Goal: Find specific page/section: Find specific page/section

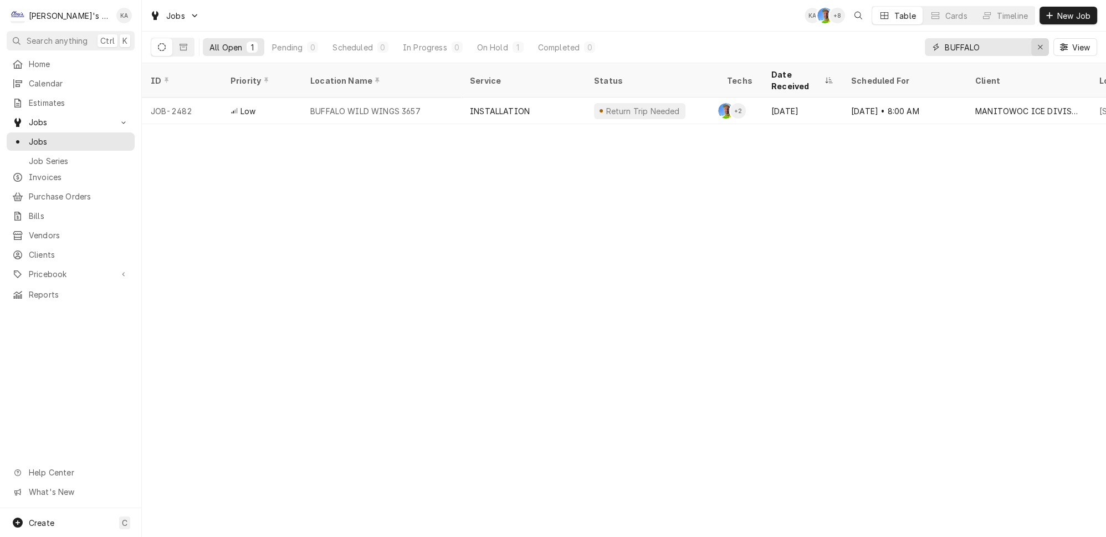
click at [1042, 43] on icon "Erase input" at bounding box center [1040, 47] width 6 height 8
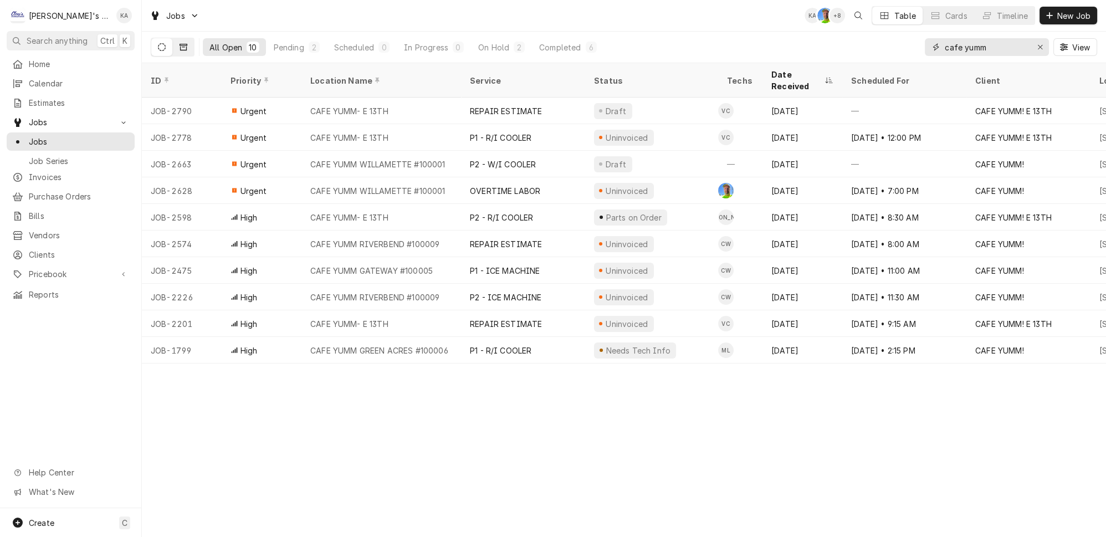
type input "cafe yumm"
click at [179, 45] on icon "Dynamic Content Wrapper" at bounding box center [183, 47] width 8 height 8
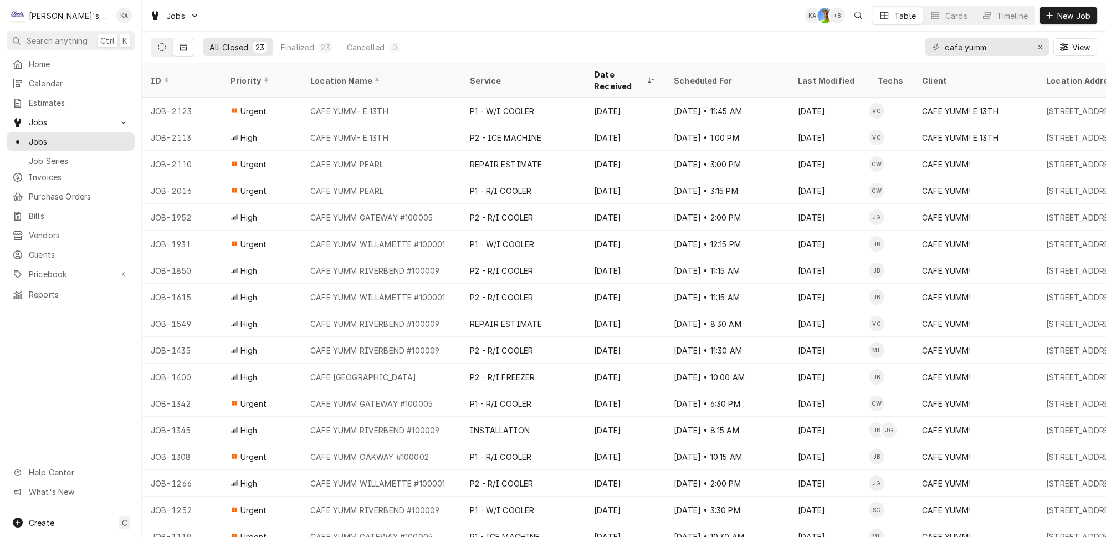
click at [158, 45] on icon "Dynamic Content Wrapper" at bounding box center [162, 47] width 8 height 8
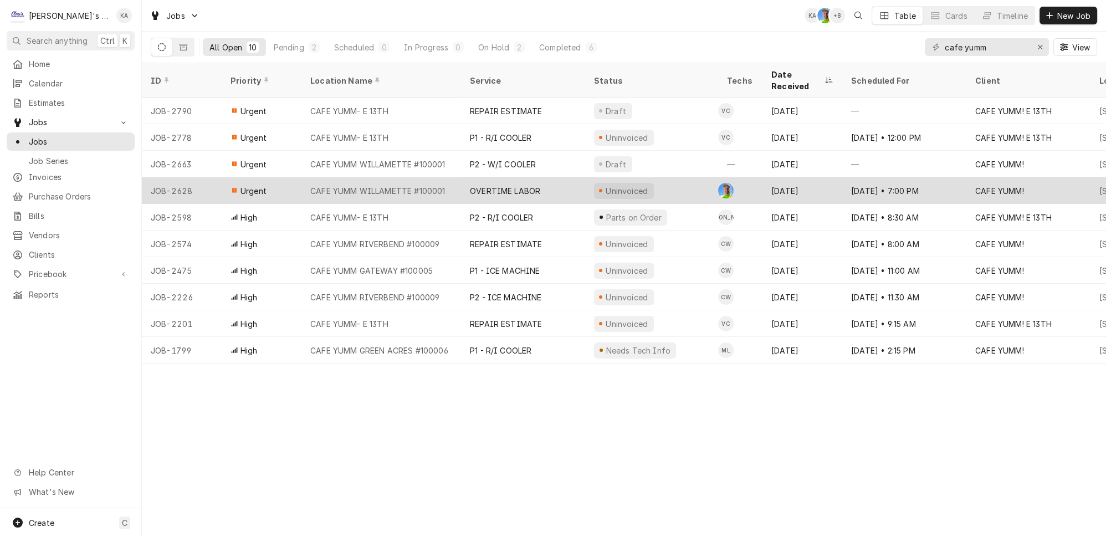
click at [329, 179] on div "CAFE YUMM WILLAMETTE #100001" at bounding box center [381, 190] width 160 height 27
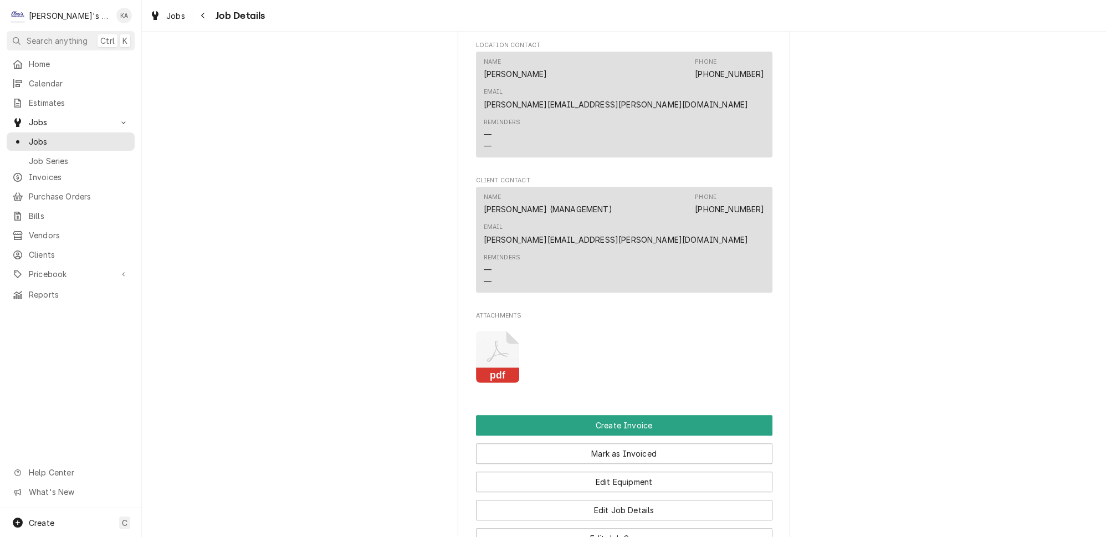
scroll to position [1007, 0]
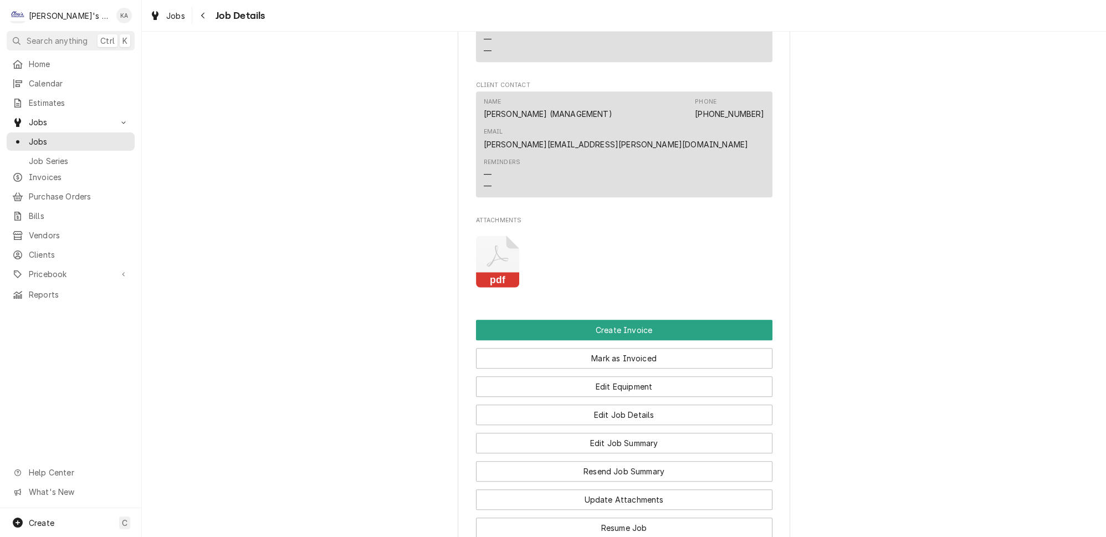
click at [496, 273] on rect "Attachments" at bounding box center [498, 281] width 44 height 16
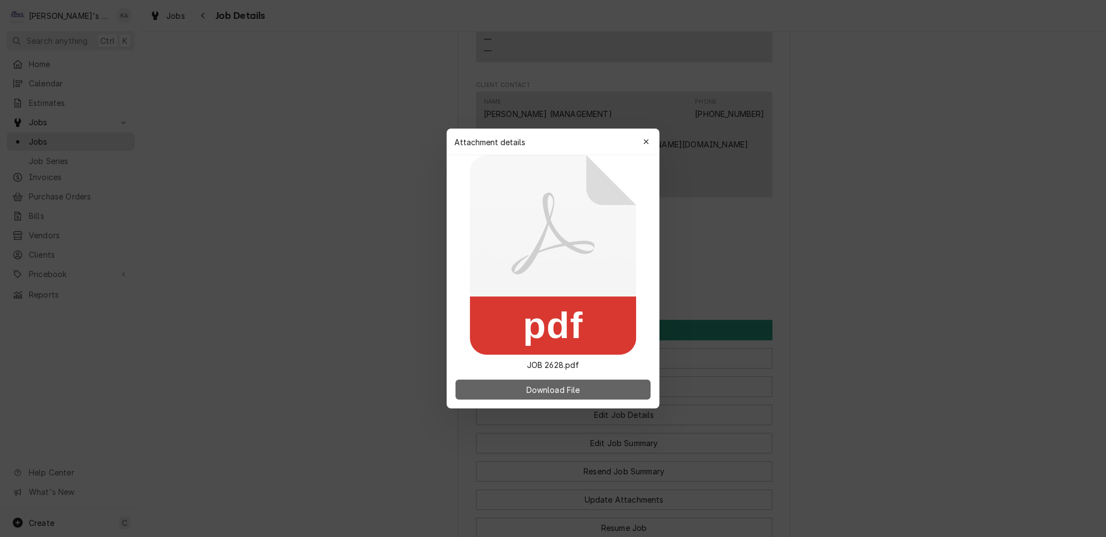
click at [571, 385] on span "Download File" at bounding box center [552, 390] width 58 height 12
click at [643, 143] on icon "button" at bounding box center [646, 142] width 6 height 8
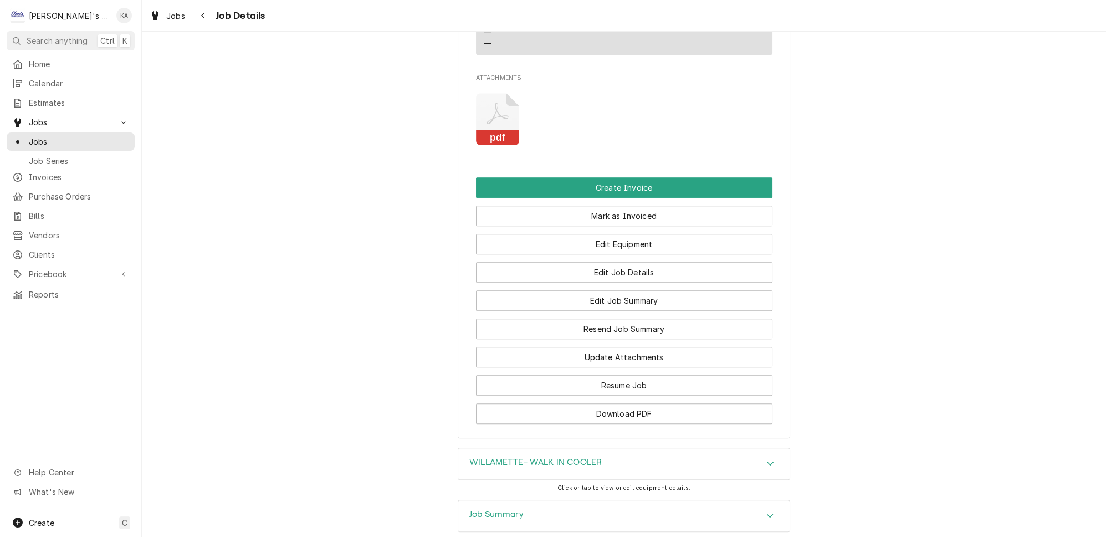
scroll to position [1179, 0]
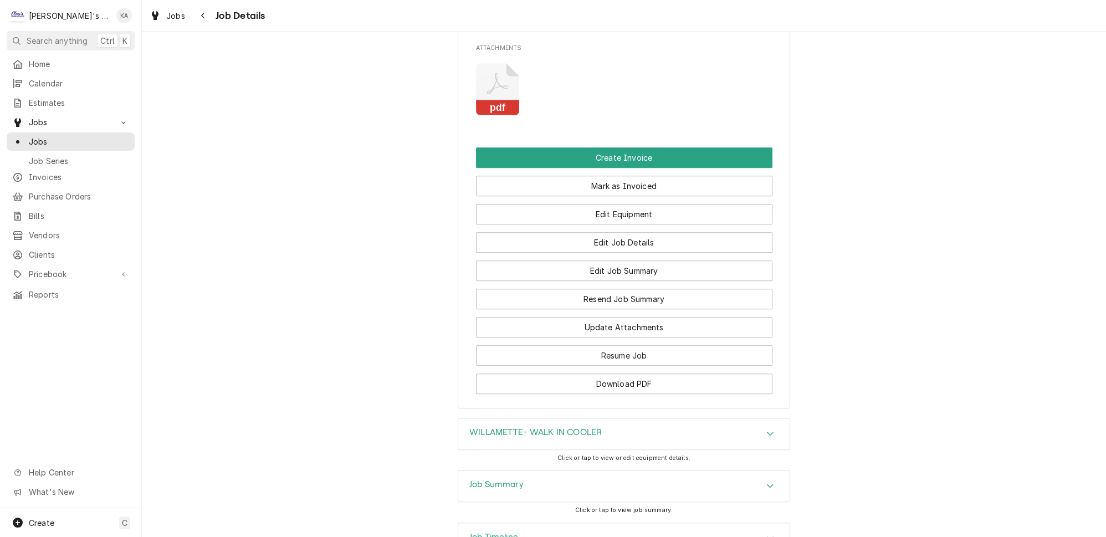
click at [767, 431] on icon "Accordion Header" at bounding box center [770, 433] width 7 height 4
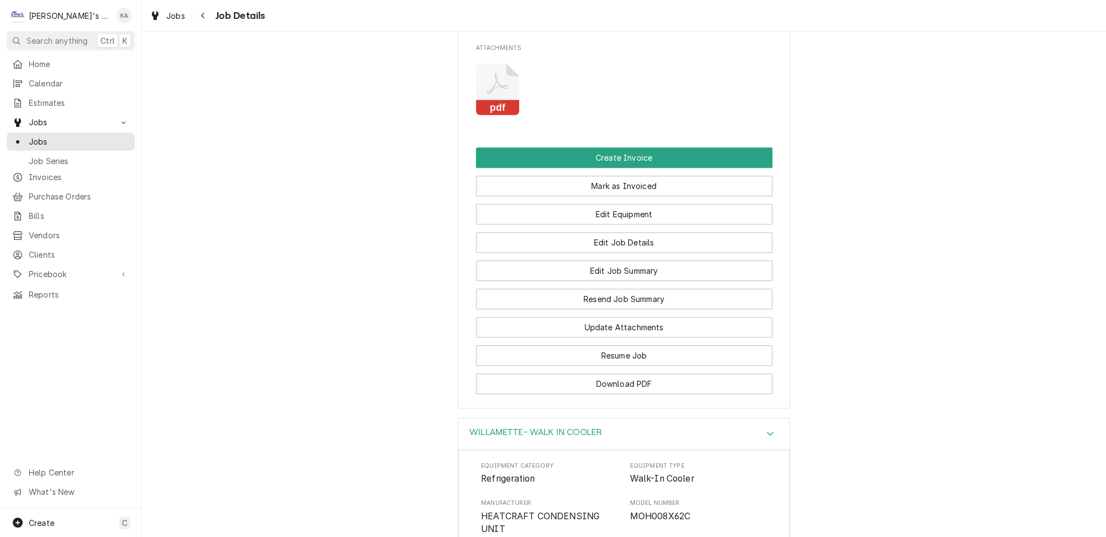
scroll to position [1583, 0]
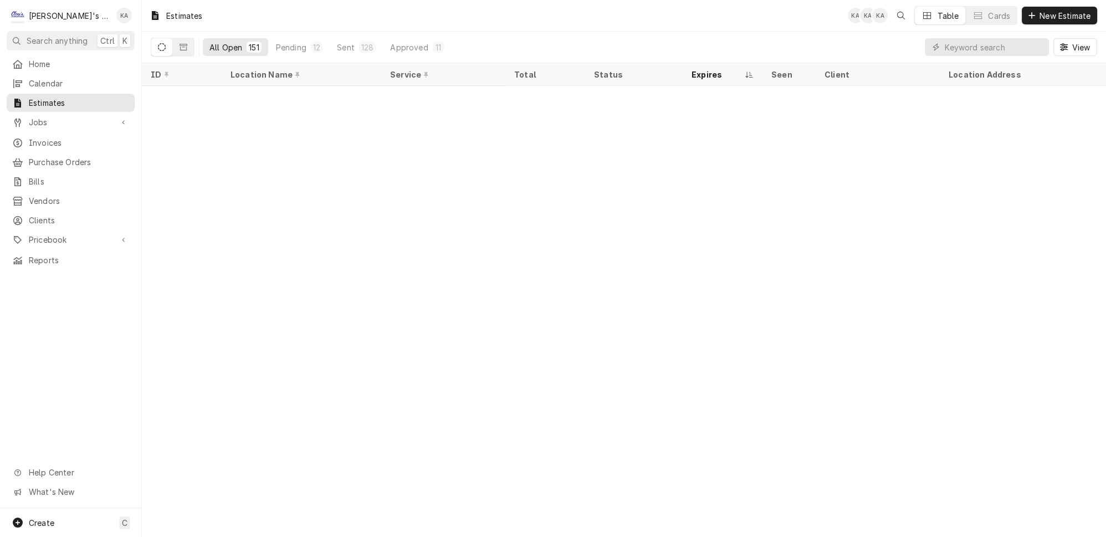
scroll to position [559, 0]
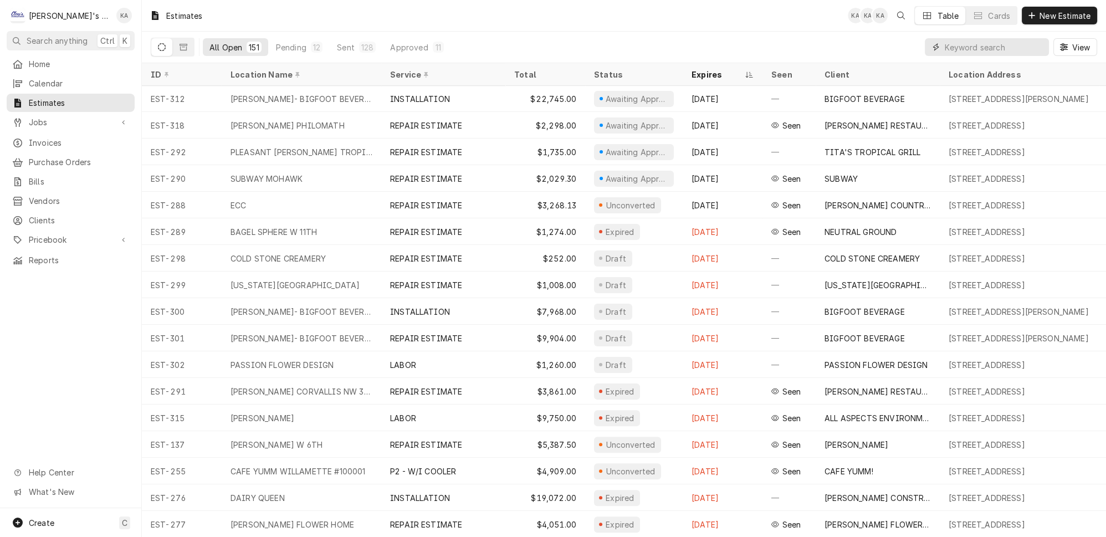
click at [964, 40] on input "Dynamic Content Wrapper" at bounding box center [993, 47] width 99 height 18
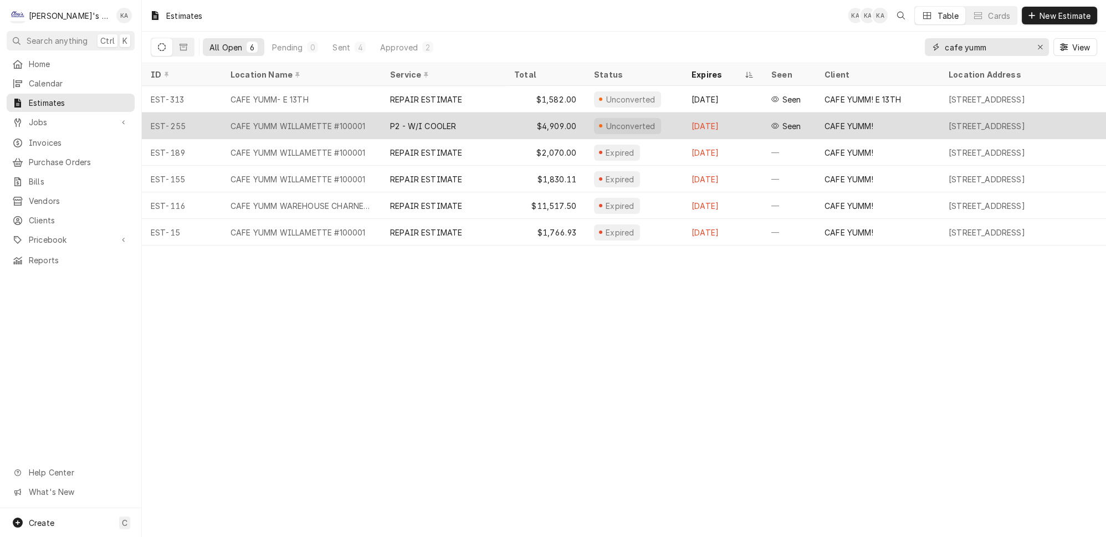
type input "cafe yumm"
click at [451, 119] on div "P2 - W/I COOLER" at bounding box center [443, 125] width 124 height 27
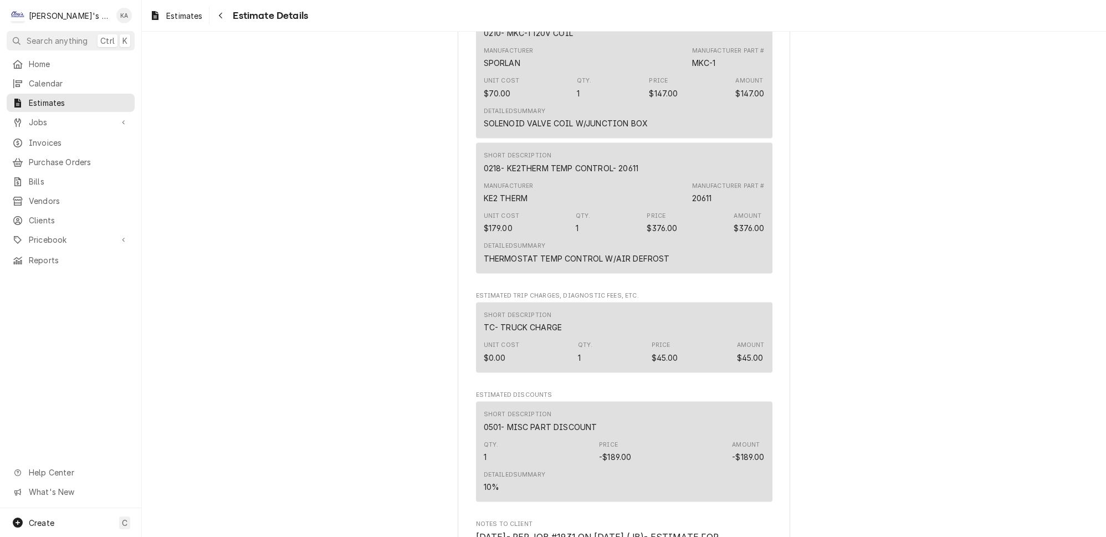
scroll to position [3637, 0]
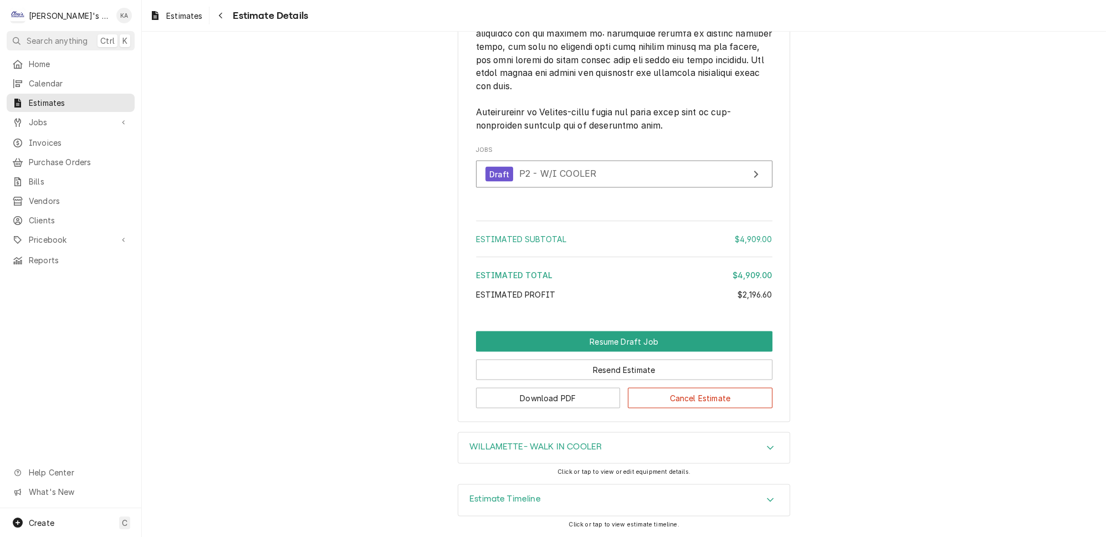
click at [766, 501] on icon "Accordion Header" at bounding box center [770, 499] width 8 height 9
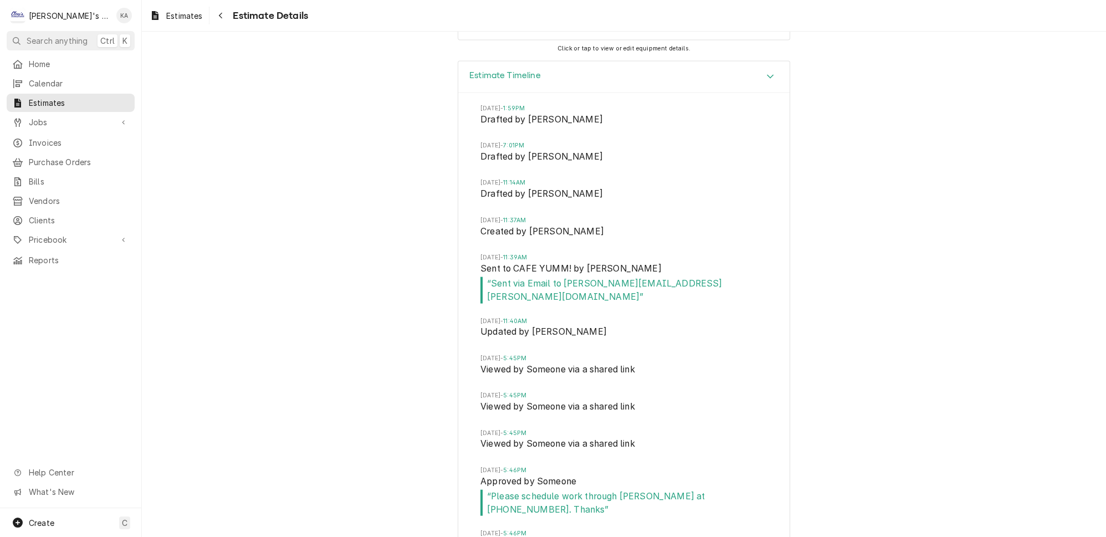
scroll to position [4036, 0]
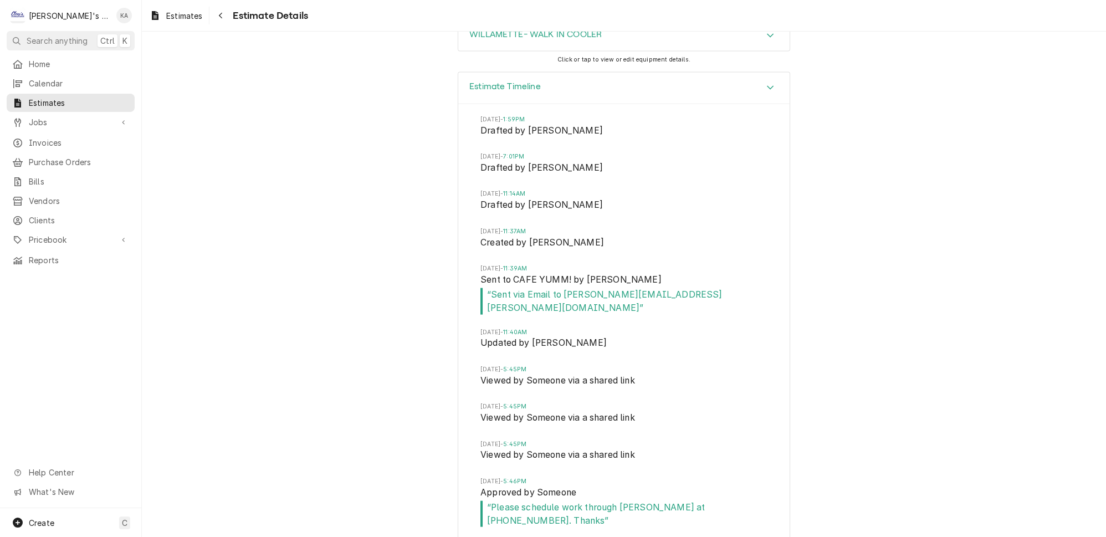
click at [834, 227] on div "Estimate Timeline Wed, Jul 2, 2025 - 1:59PM Drafted by Sarah Bendele Wed, Jul 1…" at bounding box center [624, 331] width 964 height 518
